Goal: Task Accomplishment & Management: Manage account settings

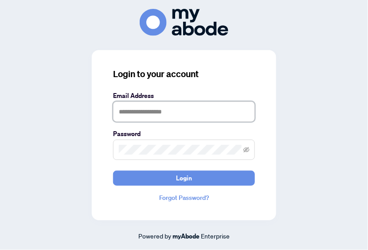
click at [130, 109] on input "text" at bounding box center [184, 112] width 142 height 20
type input "**********"
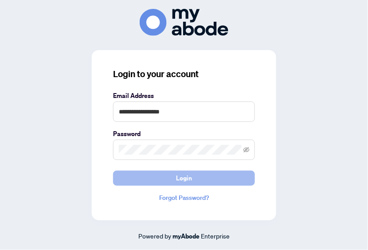
drag, startPoint x: 195, startPoint y: 181, endPoint x: 187, endPoint y: 181, distance: 7.5
click at [194, 181] on button "Login" at bounding box center [184, 178] width 142 height 15
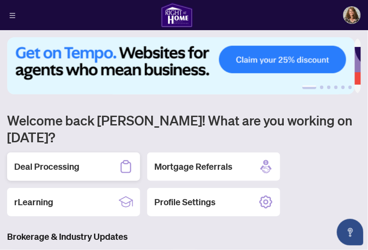
click at [41, 152] on div "Deal Processing" at bounding box center [73, 166] width 133 height 28
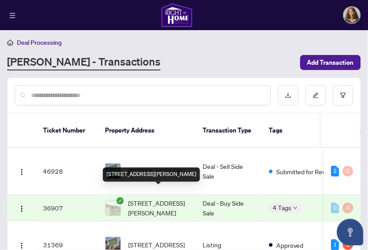
click at [142, 168] on div "[STREET_ADDRESS][PERSON_NAME]" at bounding box center [151, 175] width 97 height 14
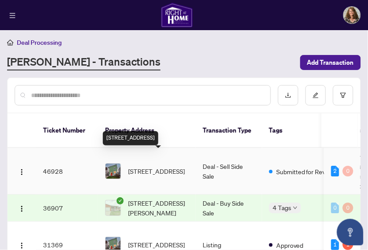
click at [141, 166] on span "[STREET_ADDRESS]" at bounding box center [156, 171] width 57 height 10
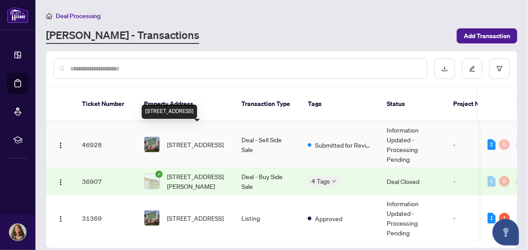
click at [194, 140] on span "20 Homeland Court, Brampton, ON L6S 1R8, Canada" at bounding box center [195, 145] width 57 height 10
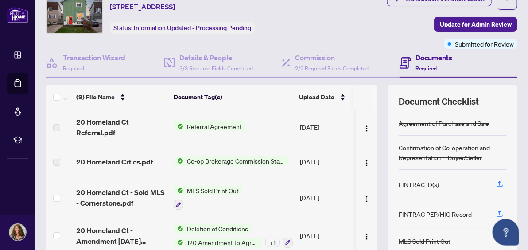
scroll to position [36, 0]
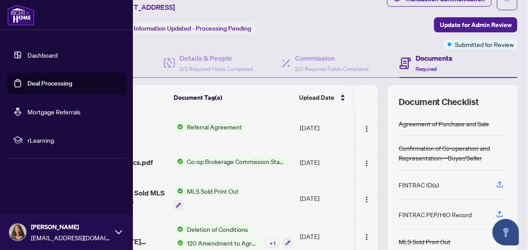
click at [42, 56] on link "Dashboard" at bounding box center [42, 55] width 30 height 8
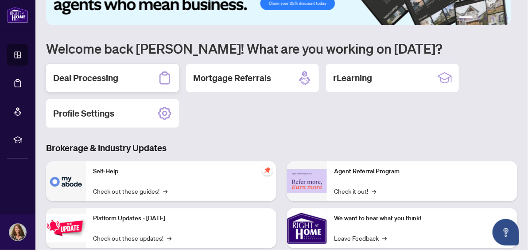
click at [114, 77] on h2 "Deal Processing" at bounding box center [85, 78] width 65 height 12
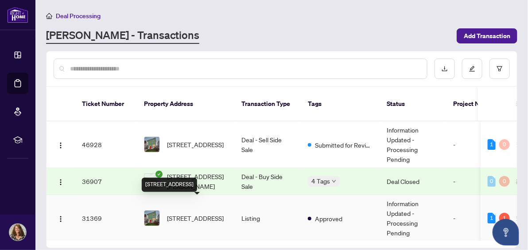
click at [196, 213] on span "20 Homeland Court, Brampton, ON L6S 1R8, Canada" at bounding box center [195, 218] width 57 height 10
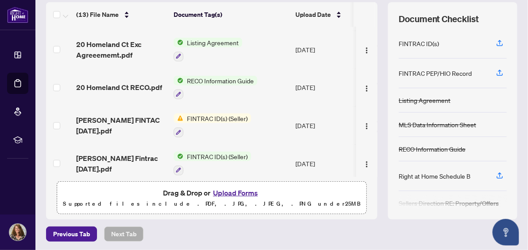
scroll to position [340, 0]
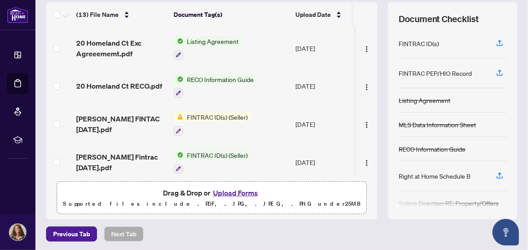
click at [140, 113] on span "Dan Phillips FINTAC March 2025.pdf" at bounding box center [121, 123] width 90 height 21
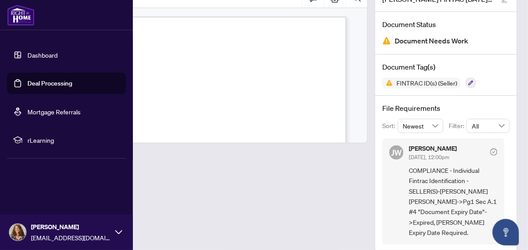
click at [33, 51] on link "Dashboard" at bounding box center [42, 55] width 30 height 8
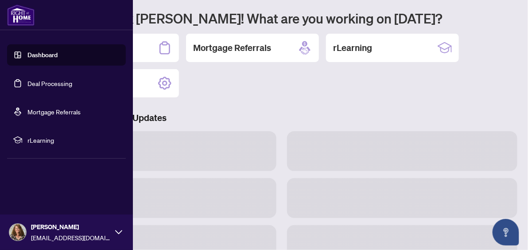
scroll to position [66, 0]
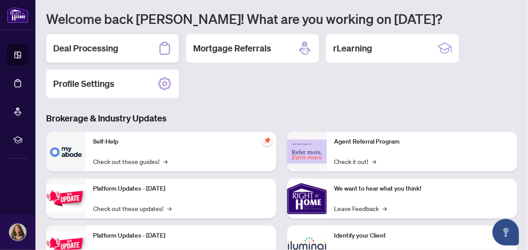
click at [112, 44] on h2 "Deal Processing" at bounding box center [85, 48] width 65 height 12
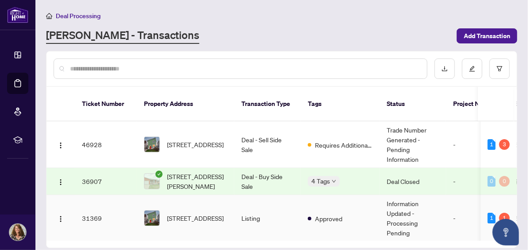
click at [195, 213] on span "20 Homeland Court, Brampton, ON L6S 1R8, Canada" at bounding box center [195, 218] width 57 height 10
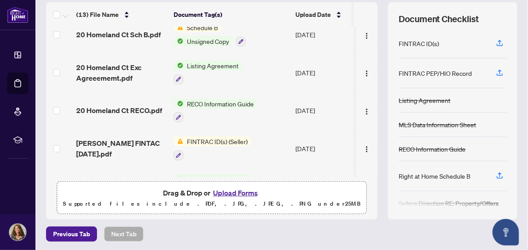
scroll to position [332, 0]
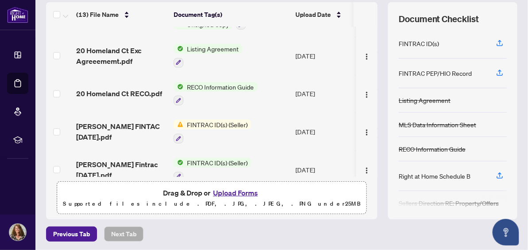
click at [222, 191] on button "Upload Forms" at bounding box center [236, 193] width 50 height 12
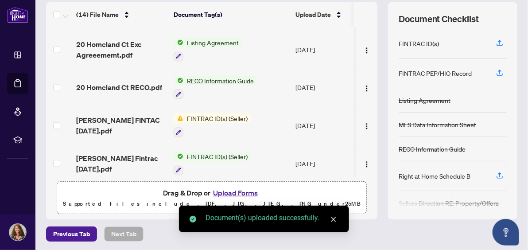
scroll to position [375, 0]
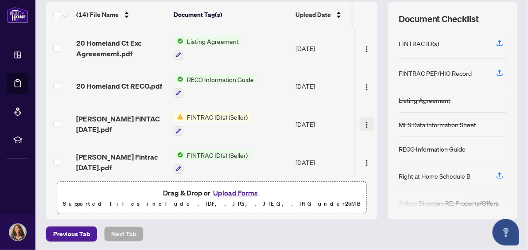
click at [363, 121] on img "button" at bounding box center [366, 124] width 7 height 7
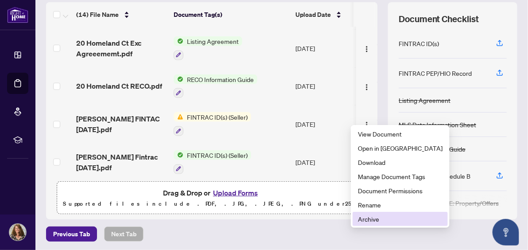
click at [362, 217] on span "Archive" at bounding box center [400, 219] width 85 height 10
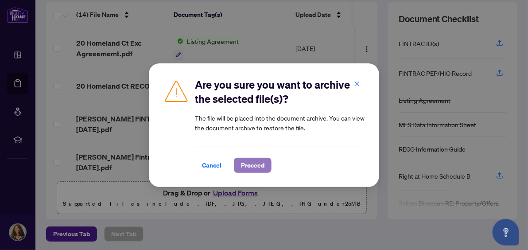
click at [243, 167] on span "Proceed" at bounding box center [252, 165] width 23 height 14
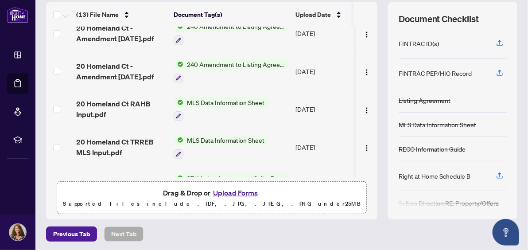
scroll to position [0, 0]
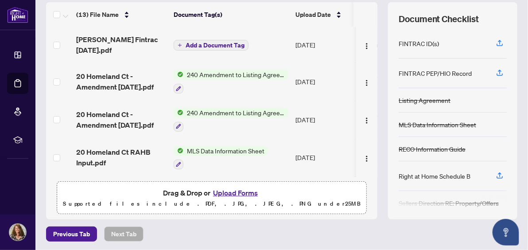
click at [190, 42] on span "Add a Document Tag" at bounding box center [215, 45] width 59 height 6
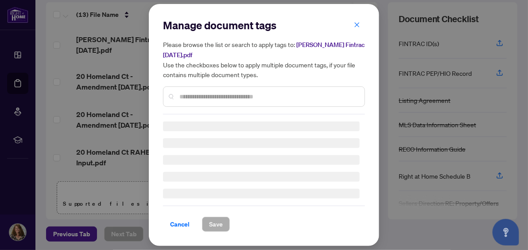
click at [179, 97] on div at bounding box center [264, 96] width 202 height 20
click at [183, 94] on input "text" at bounding box center [269, 97] width 178 height 10
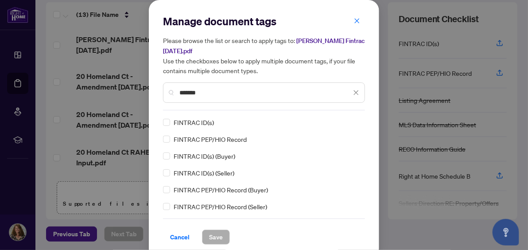
type input "*******"
click at [213, 234] on span "Save" at bounding box center [216, 237] width 14 height 14
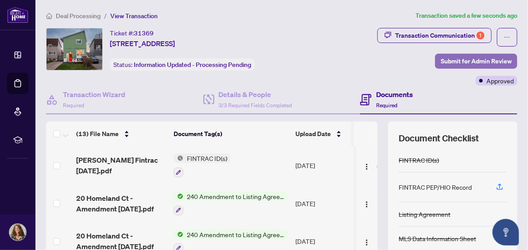
click at [367, 60] on span "Submit for Admin Review" at bounding box center [476, 61] width 71 height 14
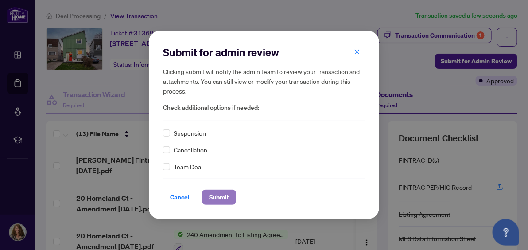
click at [214, 195] on span "Submit" at bounding box center [219, 197] width 20 height 14
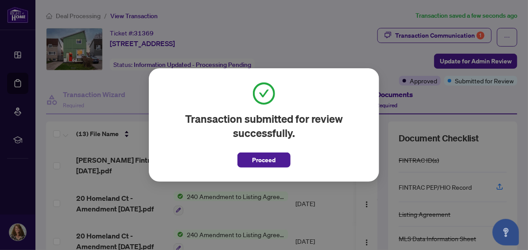
click at [17, 231] on div "Transaction submitted for review successfully. Proceed Cancel OK" at bounding box center [264, 125] width 528 height 250
click at [272, 155] on span "Proceed" at bounding box center [264, 160] width 23 height 14
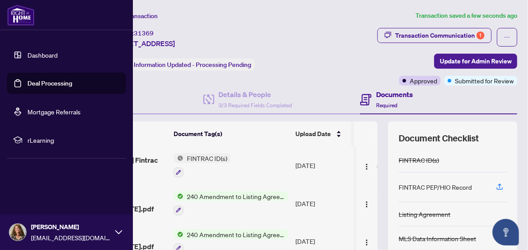
click at [21, 230] on img at bounding box center [17, 232] width 17 height 17
click at [27, 181] on span "Logout" at bounding box center [36, 179] width 20 height 14
